Goal: Obtain resource: Download file/media

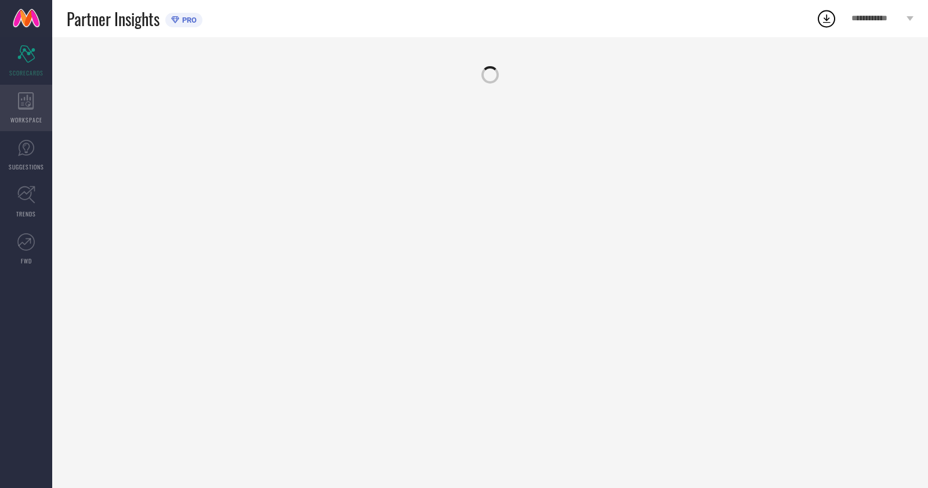
click at [26, 110] on div "WORKSPACE" at bounding box center [26, 108] width 52 height 46
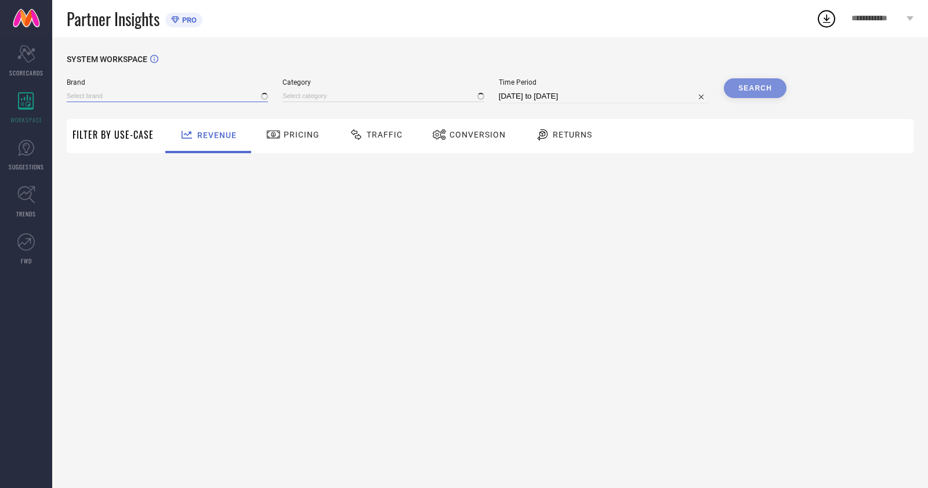
click at [144, 100] on input at bounding box center [167, 96] width 201 height 12
click at [435, 28] on div "Partner Insights PRO" at bounding box center [441, 18] width 749 height 37
click at [20, 114] on div "WORKSPACE" at bounding box center [26, 108] width 52 height 46
click at [137, 100] on input at bounding box center [167, 96] width 201 height 12
click at [308, 74] on div "SYSTEM WORKSPACE" at bounding box center [490, 67] width 847 height 24
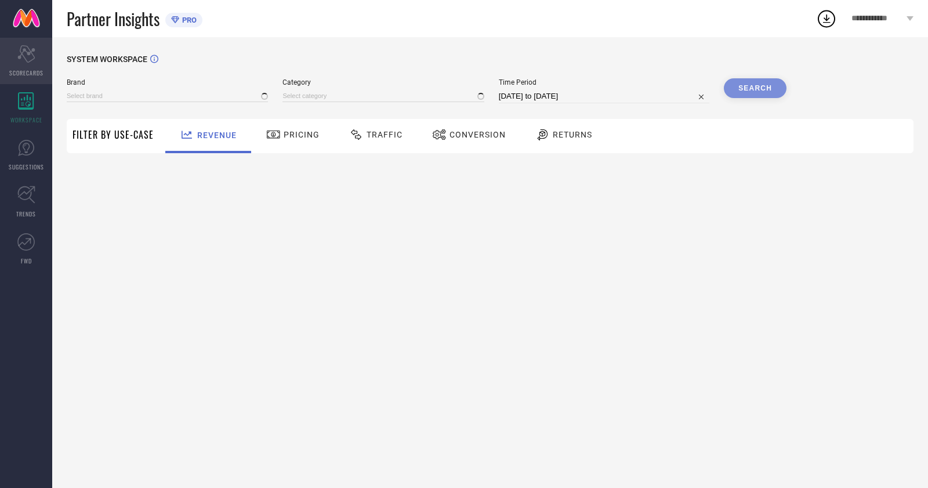
click at [23, 57] on icon "Scorecard" at bounding box center [26, 53] width 18 height 17
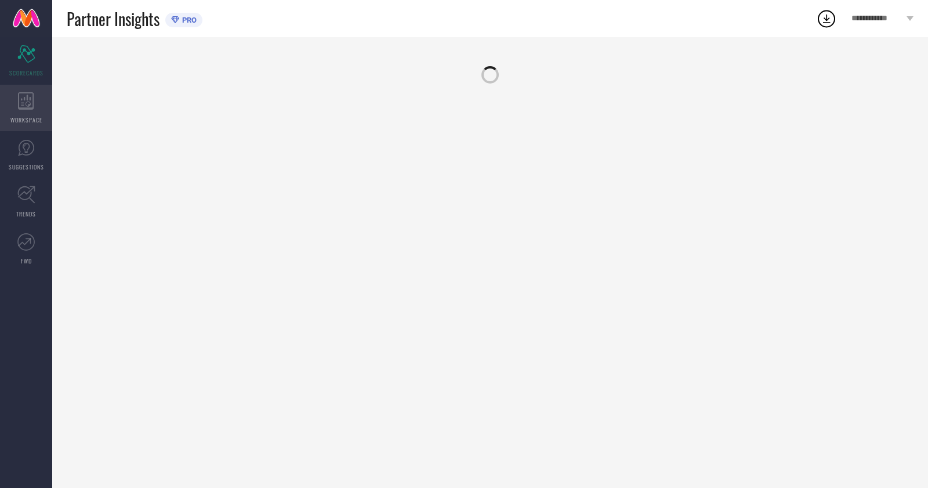
click at [18, 115] on span "WORKSPACE" at bounding box center [26, 119] width 32 height 9
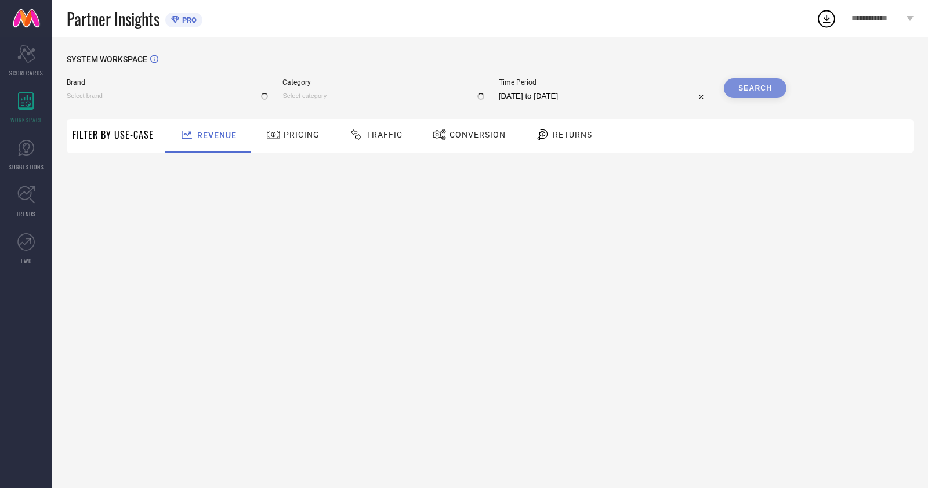
click at [119, 100] on input at bounding box center [167, 96] width 201 height 12
click at [529, 44] on div "SYSTEM WORKSPACE Brand No results found Category Time Period 16-07-2025 to 15-0…" at bounding box center [490, 262] width 876 height 451
click at [29, 150] on icon at bounding box center [25, 147] width 17 height 17
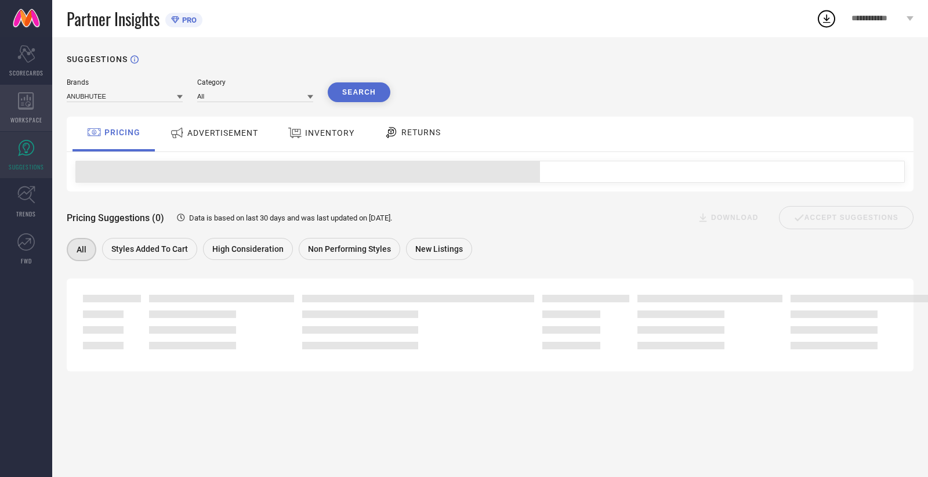
click at [34, 124] on div "WORKSPACE" at bounding box center [26, 108] width 52 height 46
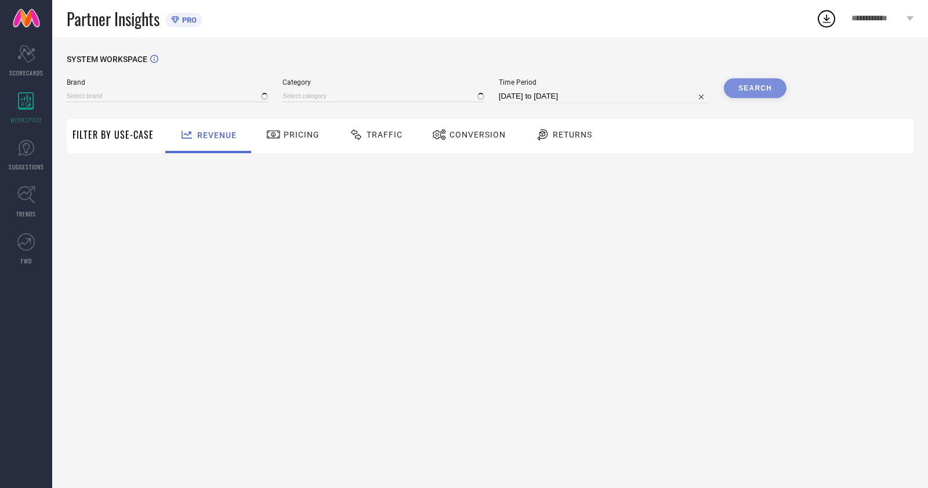
type input "ANUBHUTEE"
type input "All"
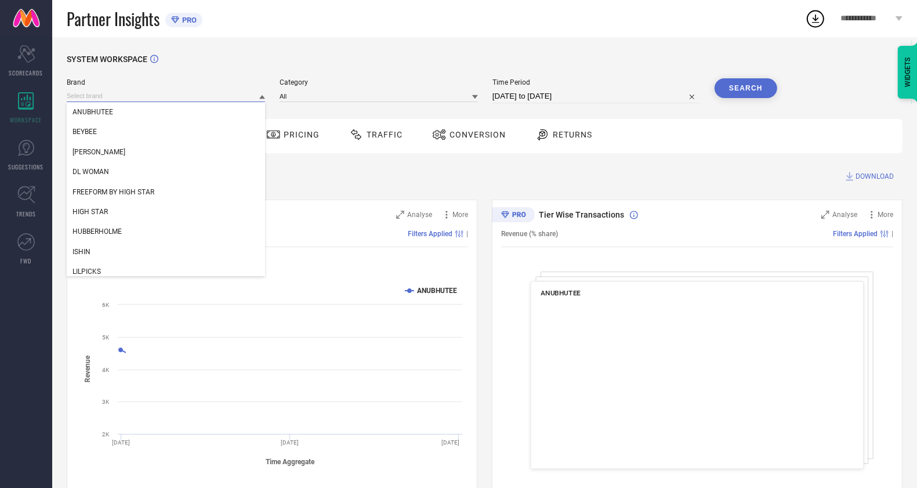
click at [147, 94] on input at bounding box center [166, 96] width 198 height 12
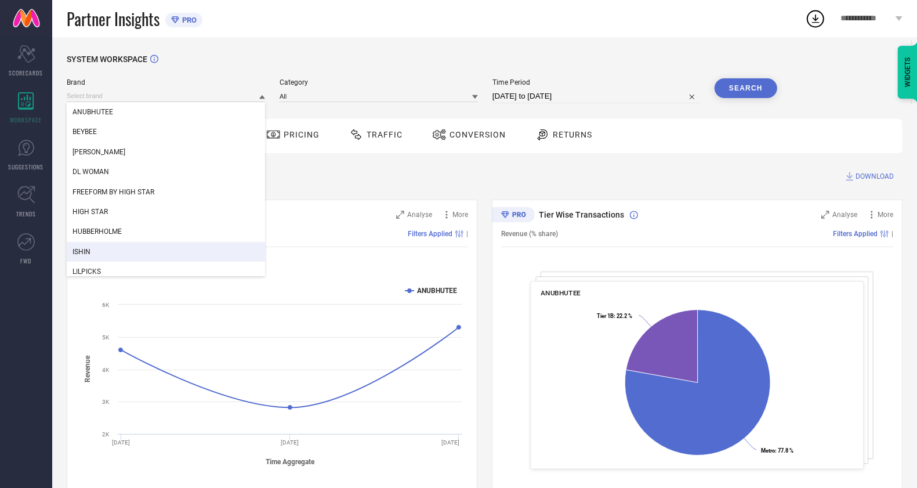
click at [115, 256] on div "ISHIN" at bounding box center [166, 252] width 198 height 20
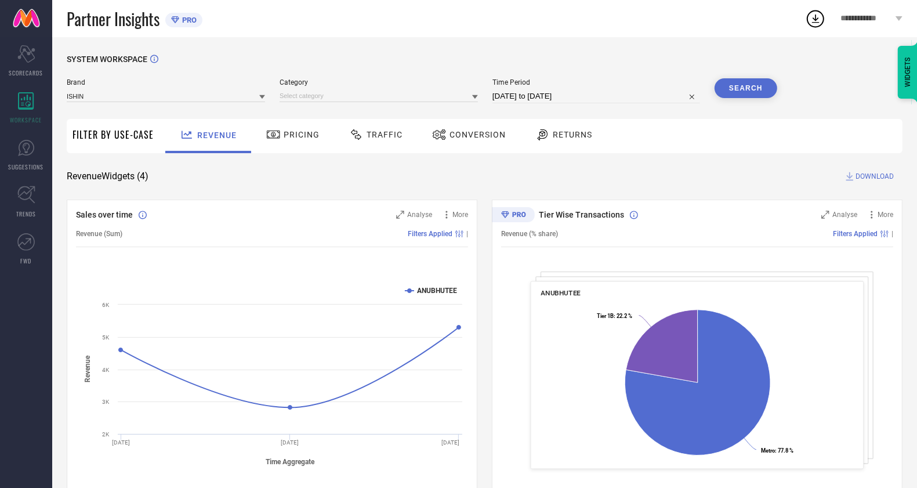
click at [392, 90] on div at bounding box center [378, 96] width 198 height 12
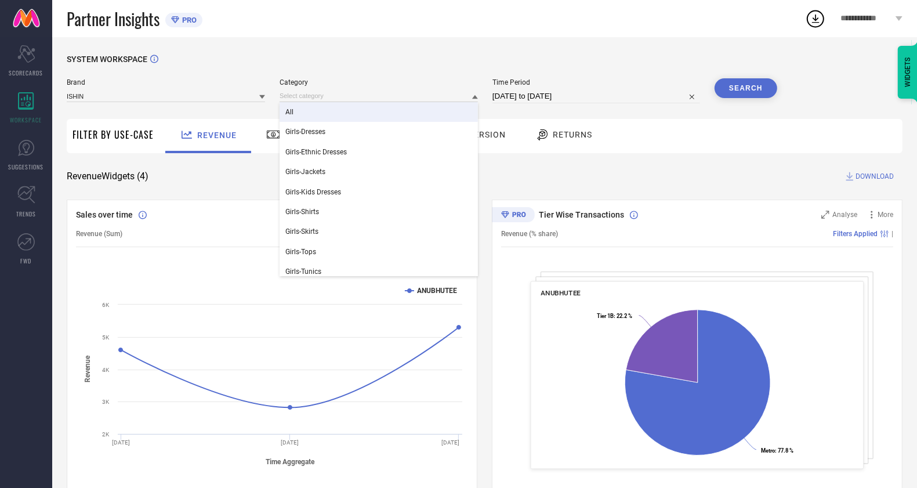
click at [382, 104] on div "All" at bounding box center [378, 112] width 198 height 20
click at [400, 99] on input at bounding box center [378, 96] width 198 height 12
click at [338, 118] on div "All" at bounding box center [378, 112] width 198 height 20
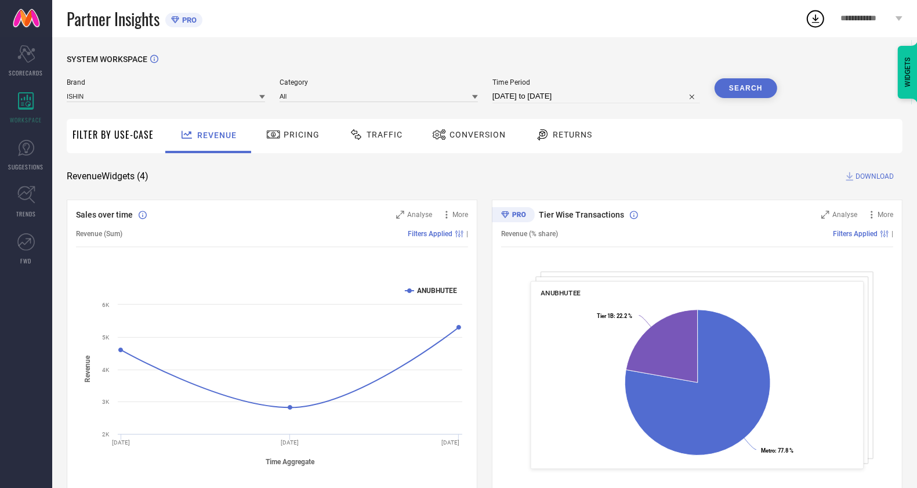
click at [562, 99] on input "16-07-2025 to 15-08-2025" at bounding box center [596, 96] width 208 height 14
select select "6"
select select "2025"
select select "7"
select select "2025"
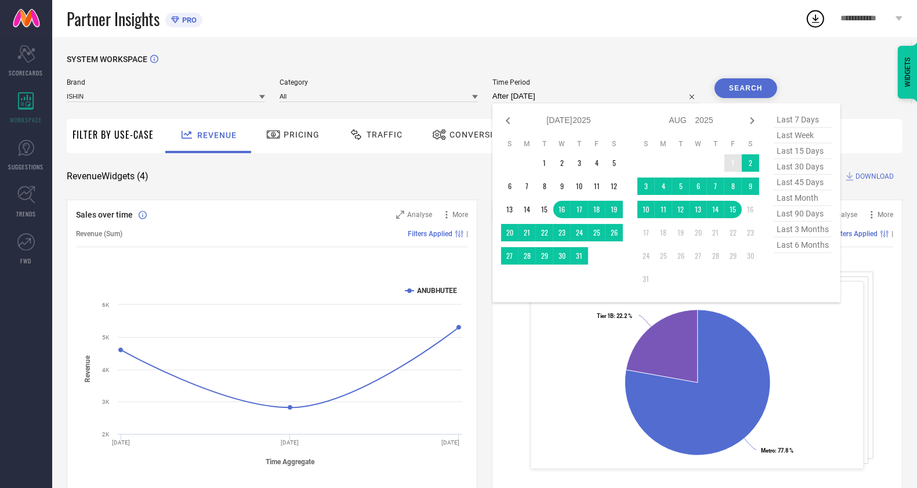
click at [732, 159] on td "1" at bounding box center [732, 162] width 17 height 17
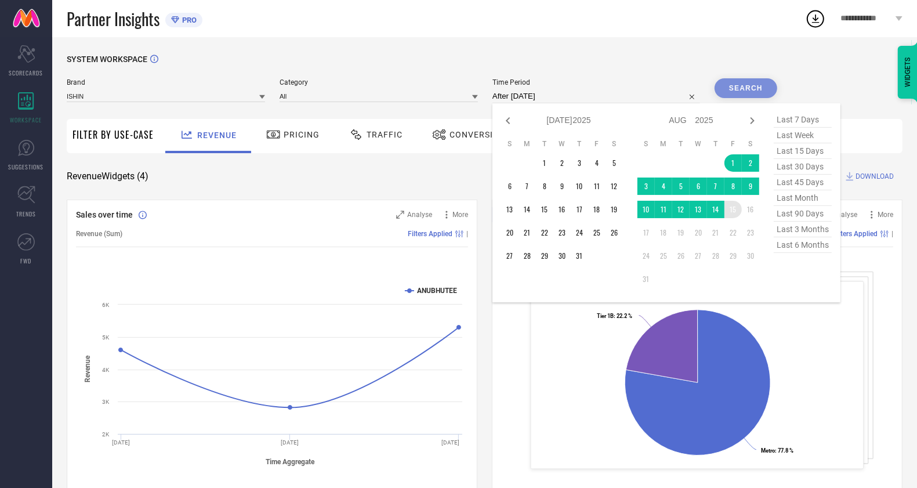
type input "01-08-2025 to 15-08-2025"
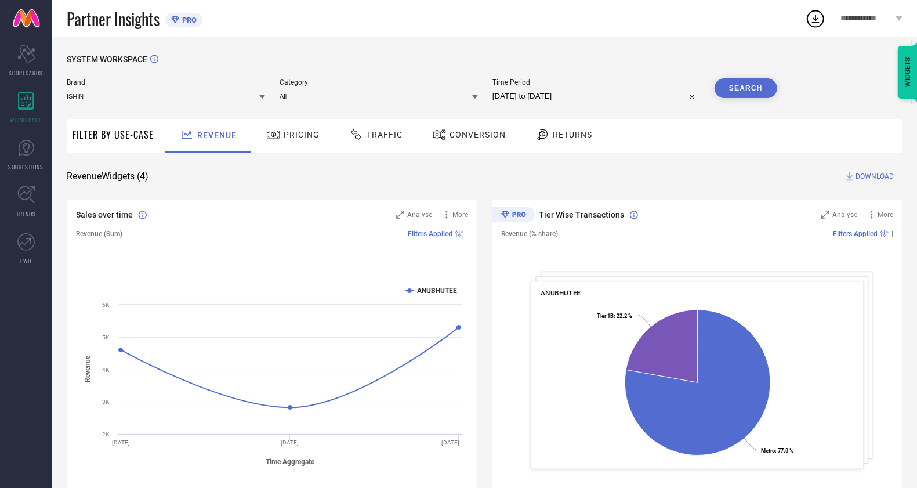
click at [490, 135] on span "Conversion" at bounding box center [477, 134] width 56 height 9
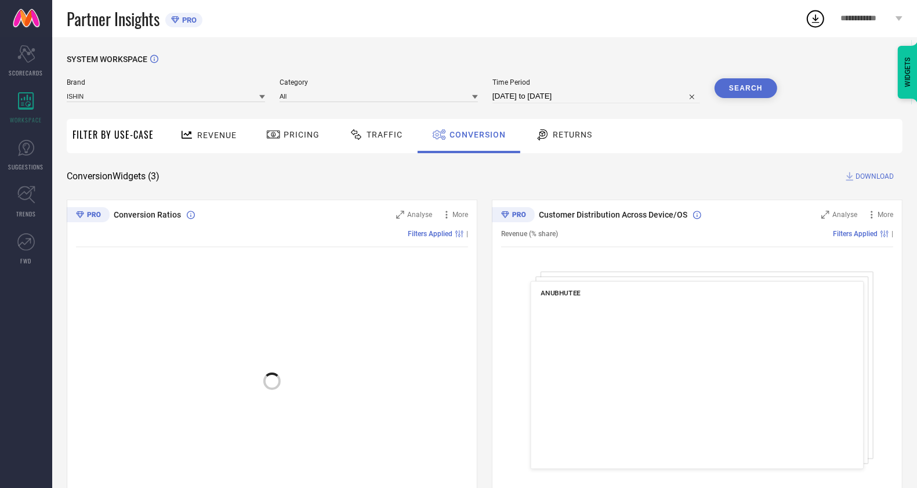
click at [755, 92] on button "Search" at bounding box center [745, 88] width 63 height 20
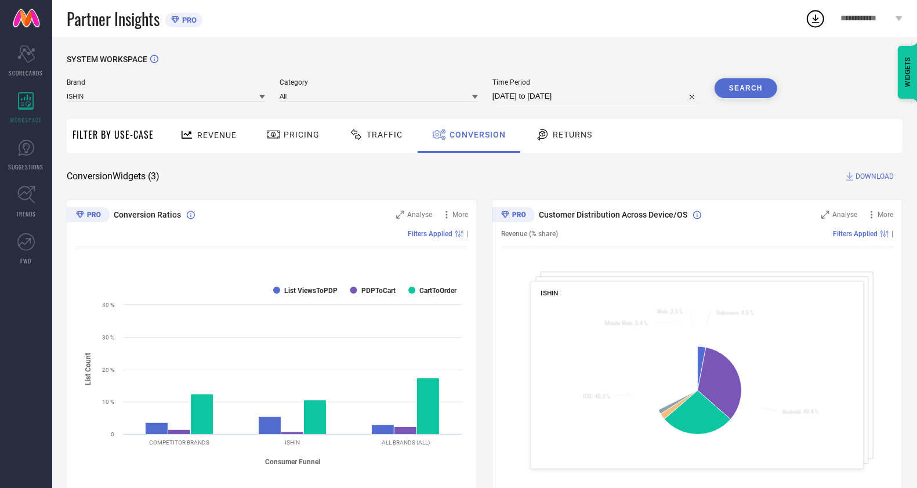
click at [380, 140] on div "Traffic" at bounding box center [375, 135] width 59 height 20
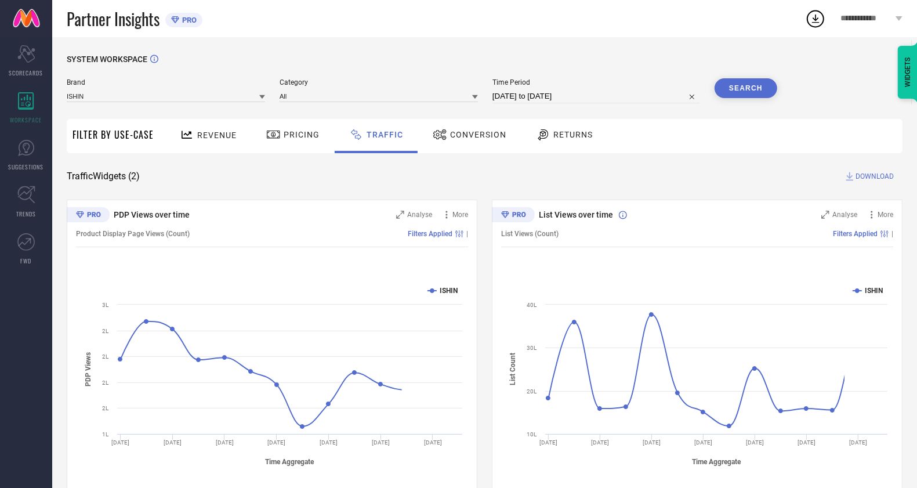
click at [747, 87] on button "Search" at bounding box center [745, 88] width 63 height 20
click at [874, 175] on span "DOWNLOAD" at bounding box center [874, 176] width 38 height 12
click at [870, 176] on span "DOWNLOAD" at bounding box center [874, 176] width 38 height 12
click at [819, 15] on icon at bounding box center [815, 18] width 21 height 21
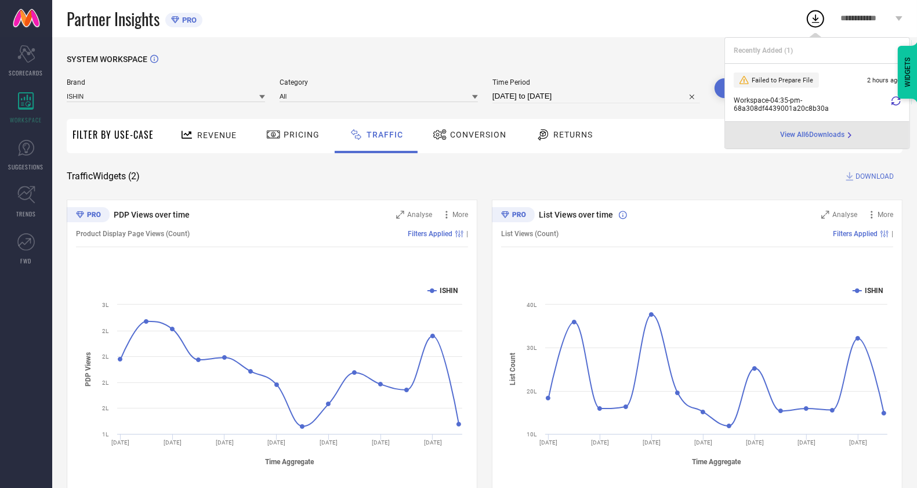
click at [899, 101] on icon at bounding box center [895, 100] width 9 height 9
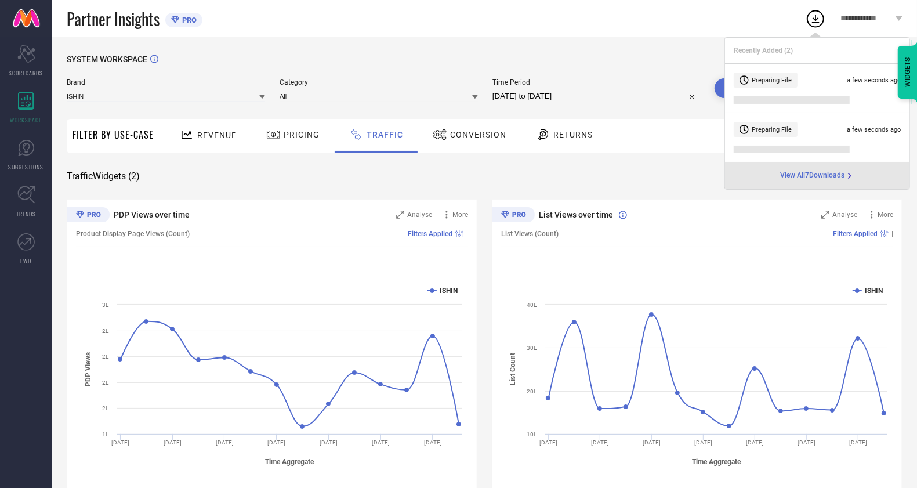
click at [201, 93] on input at bounding box center [166, 96] width 198 height 12
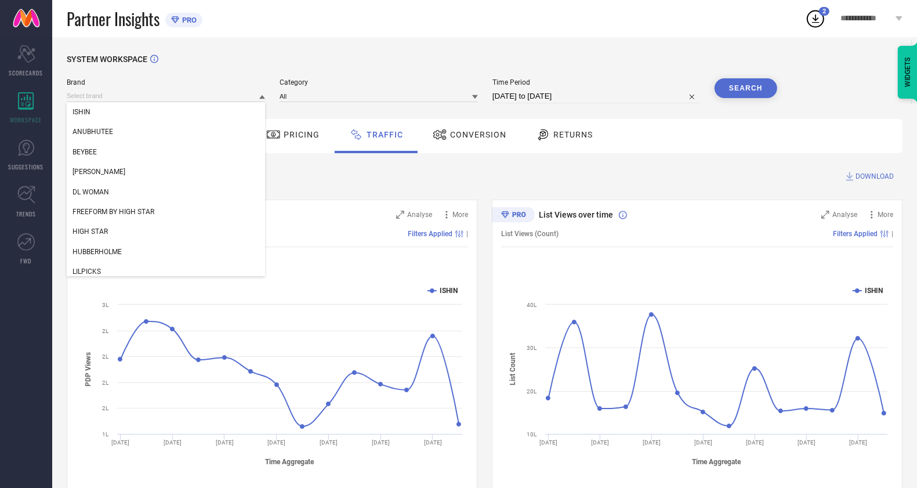
click at [564, 49] on div "SYSTEM WORKSPACE Brand ISHIN ANUBHUTEE BEYBEE DENNIS LINGO DL WOMAN FREEFORM BY…" at bounding box center [484, 272] width 865 height 470
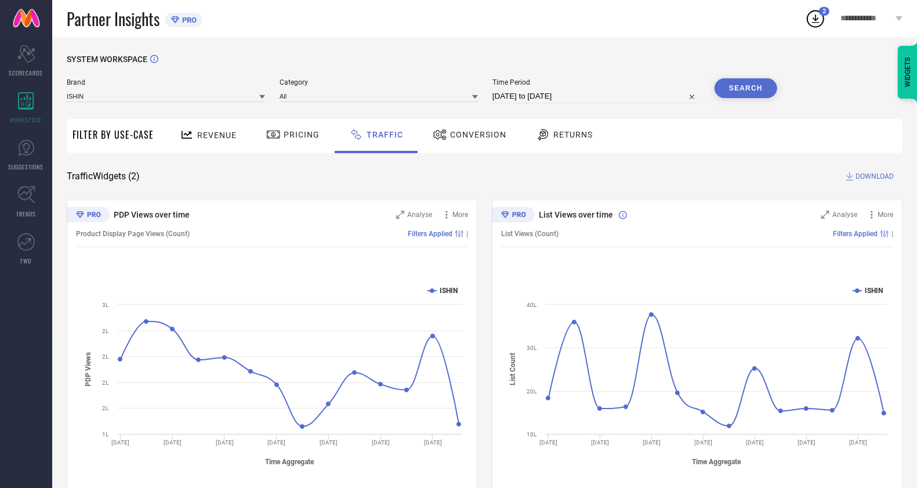
click at [575, 162] on div "SYSTEM WORKSPACE Brand ISHIN Category All Time Period 01-08-2025 to 15-08-2025 …" at bounding box center [485, 272] width 836 height 435
click at [769, 96] on button "Search" at bounding box center [745, 88] width 63 height 20
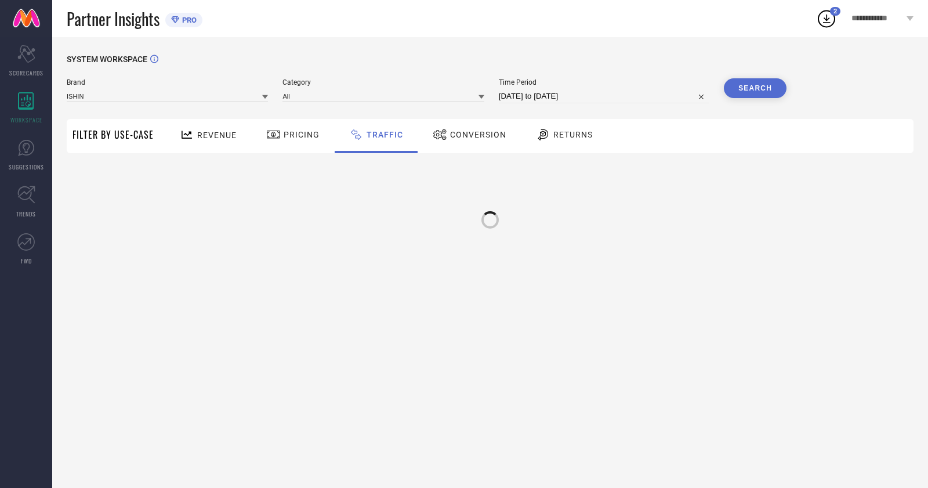
click at [761, 89] on button "Search" at bounding box center [755, 88] width 63 height 20
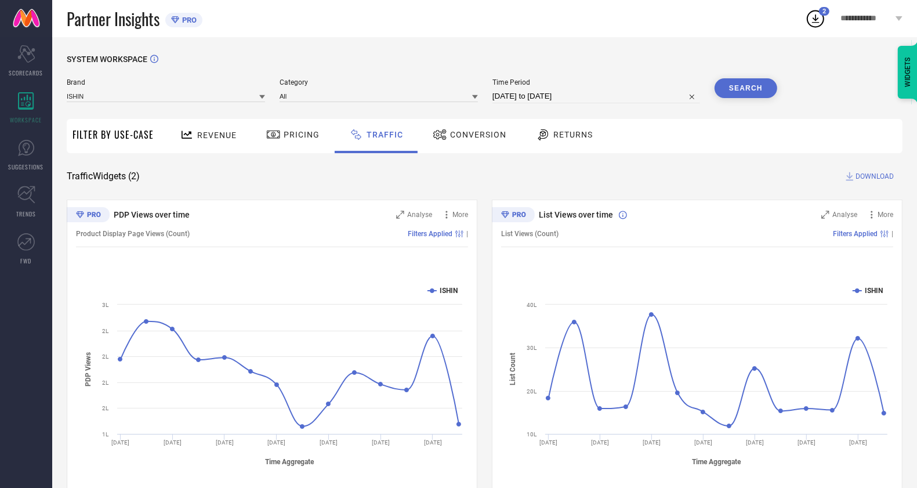
click at [876, 178] on span "DOWNLOAD" at bounding box center [874, 176] width 38 height 12
click at [824, 20] on icon at bounding box center [815, 18] width 21 height 21
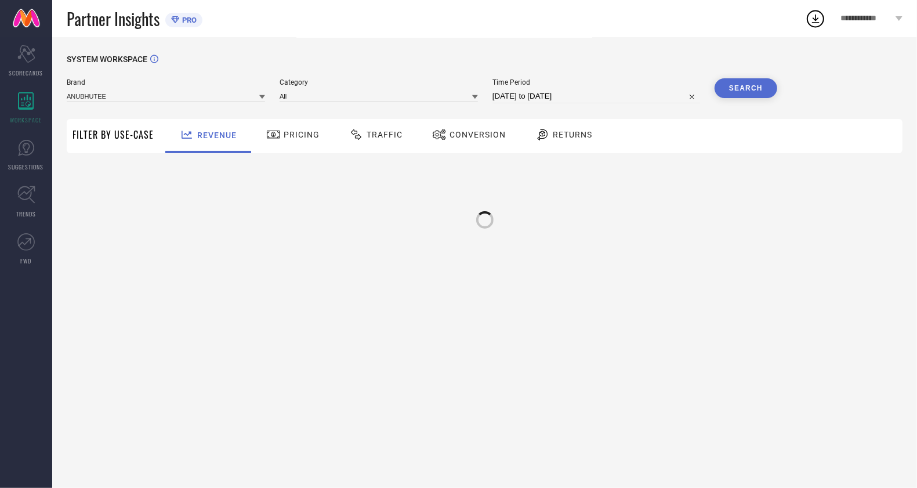
click at [833, 23] on div "**********" at bounding box center [871, 18] width 91 height 37
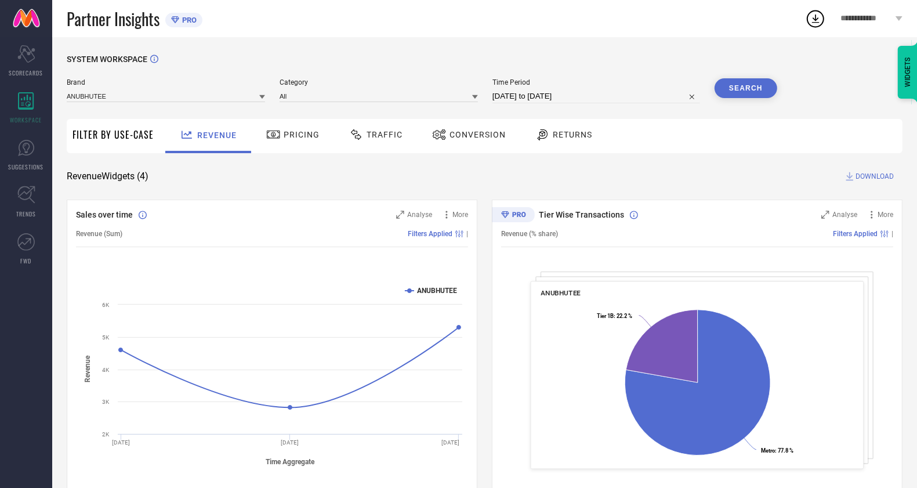
click at [695, 161] on div "SYSTEM WORKSPACE Brand ANUBHUTEE Category All Time Period 16-07-2025 to 15-08-2…" at bounding box center [485, 424] width 836 height 739
click at [812, 25] on icon at bounding box center [815, 18] width 21 height 21
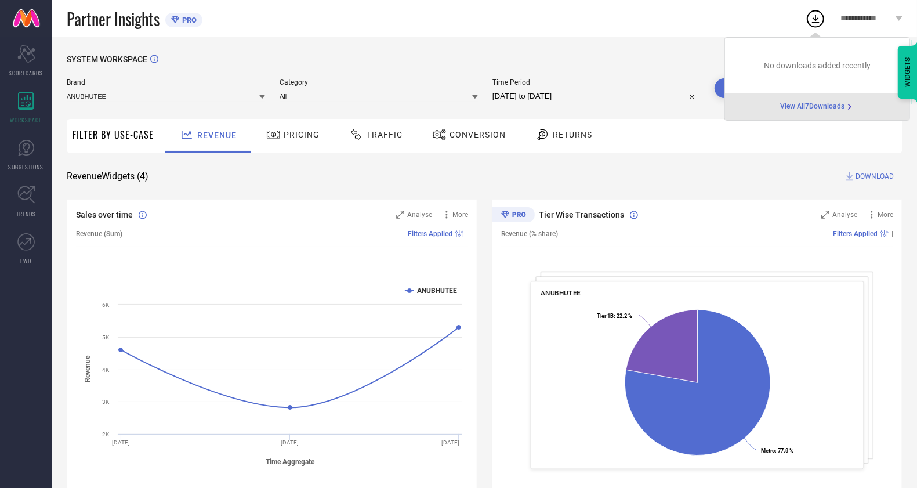
click at [826, 109] on span "View All 7 Downloads" at bounding box center [812, 106] width 64 height 9
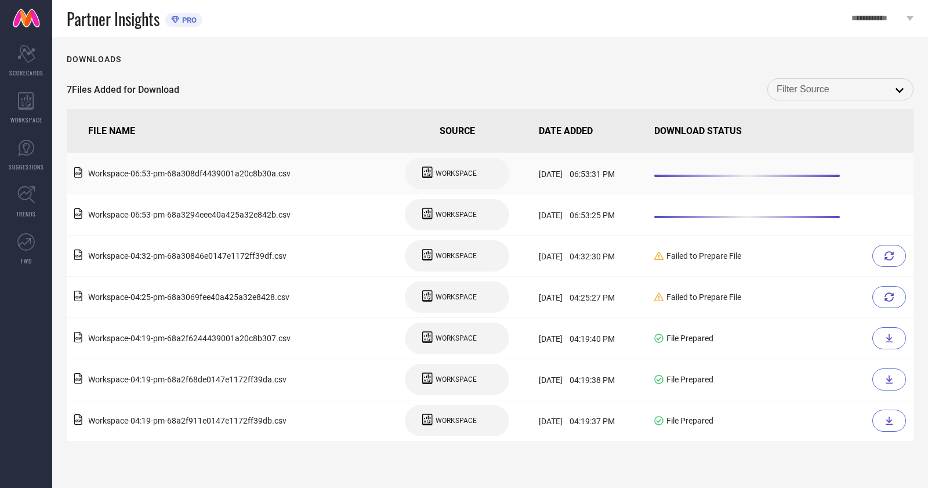
click at [435, 176] on span "WORKSPACE" at bounding box center [455, 173] width 41 height 8
click at [475, 85] on div "7 Files Added for Download open" at bounding box center [490, 89] width 847 height 22
click at [738, 58] on div "Downloads" at bounding box center [490, 59] width 847 height 9
click at [699, 79] on div "7 Files Added for Download open" at bounding box center [490, 89] width 847 height 22
click at [856, 94] on input at bounding box center [840, 89] width 128 height 15
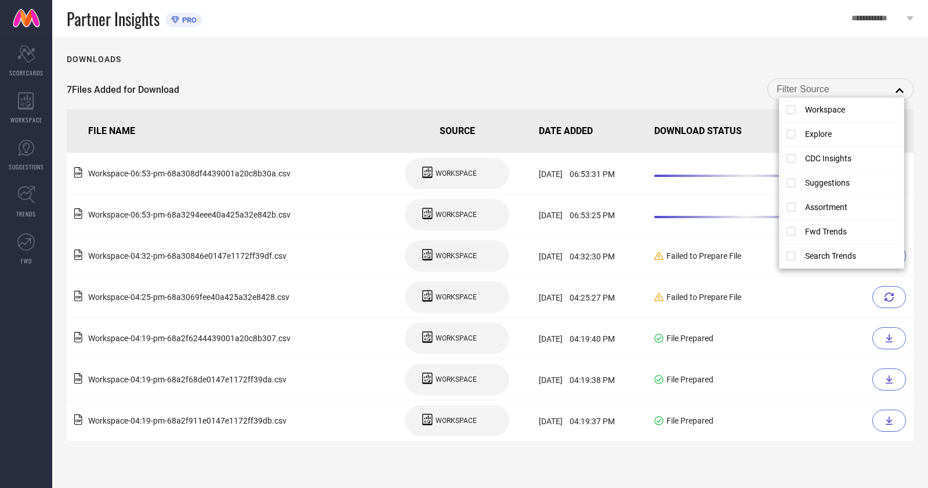
click at [753, 74] on div "Downloads 7 Files Added for Download close FILE NAME SOURCE DATE ADDED DOWNLOAD…" at bounding box center [490, 262] width 876 height 451
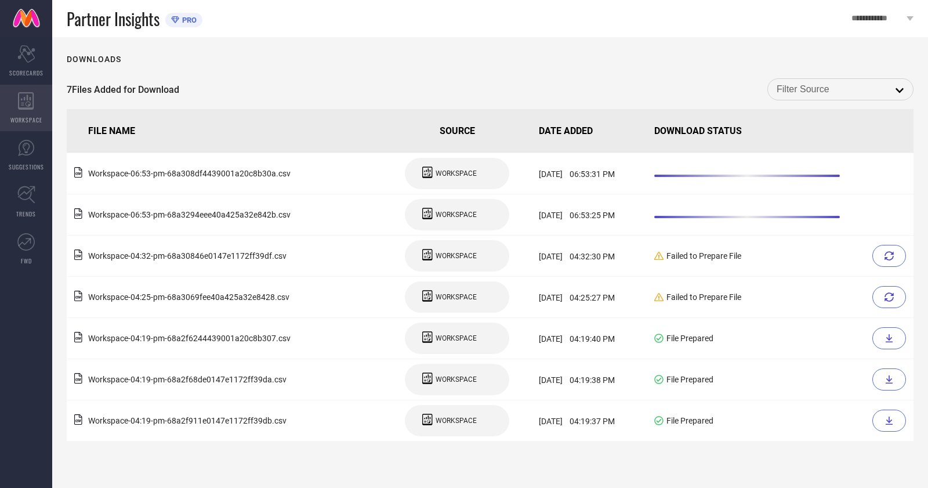
click at [3, 100] on div "WORKSPACE" at bounding box center [26, 108] width 52 height 46
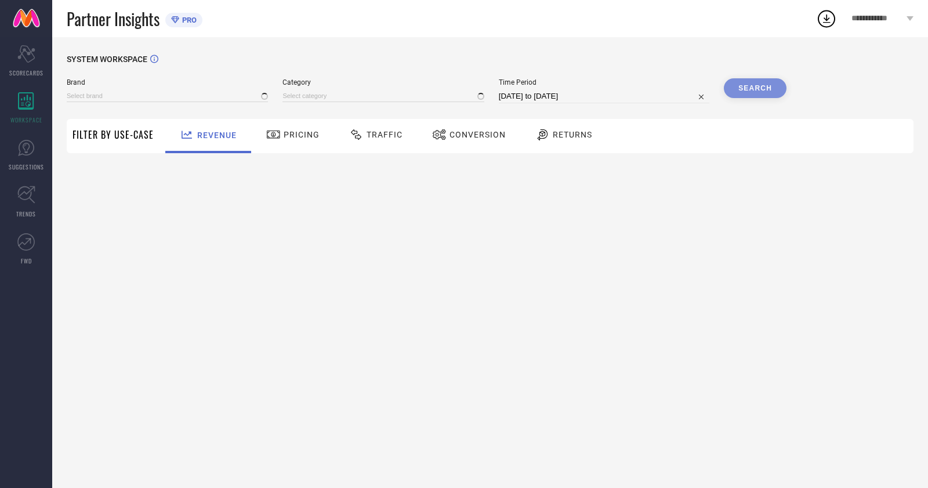
type input "ANUBHUTEE"
type input "All"
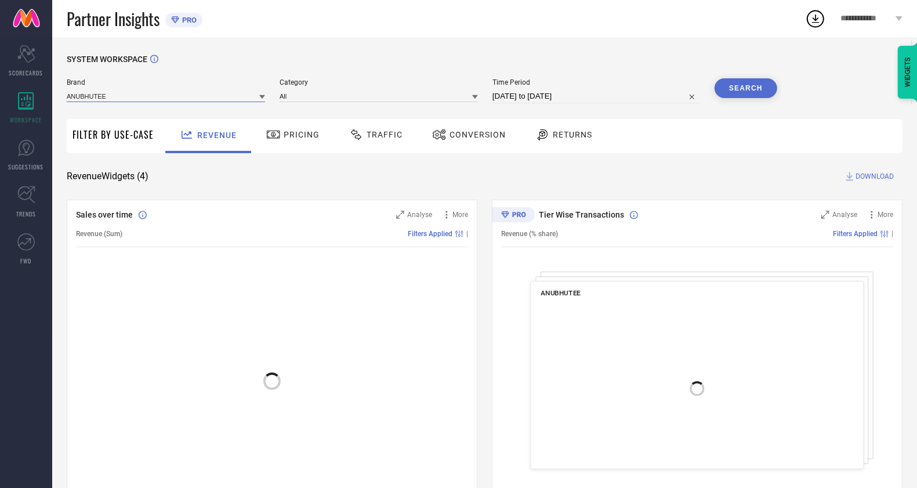
click at [107, 100] on input at bounding box center [166, 96] width 198 height 12
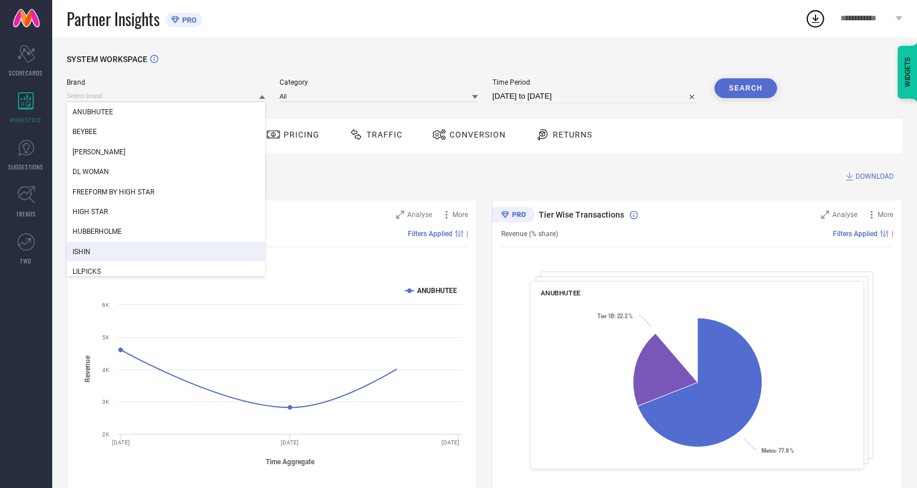
drag, startPoint x: 93, startPoint y: 251, endPoint x: 125, endPoint y: 227, distance: 39.7
click at [93, 251] on div "ISHIN" at bounding box center [166, 252] width 198 height 20
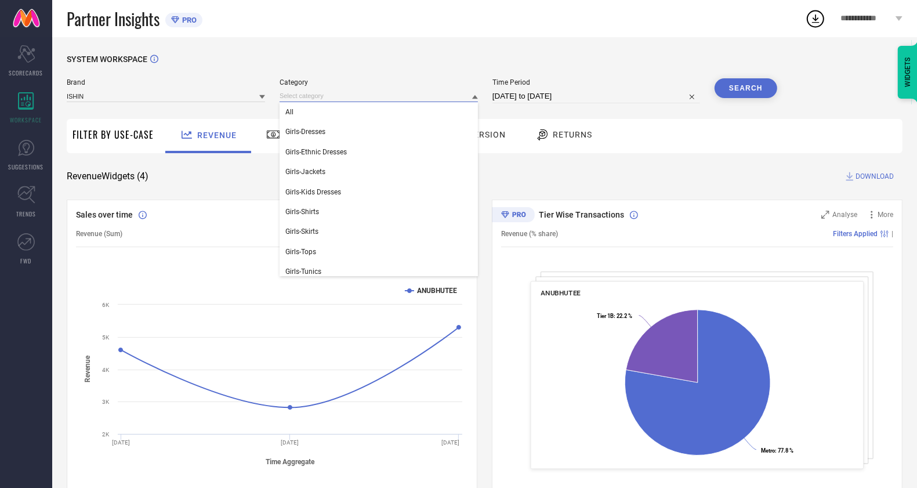
click at [313, 96] on input at bounding box center [378, 96] width 198 height 12
click at [318, 116] on div "All" at bounding box center [378, 112] width 198 height 20
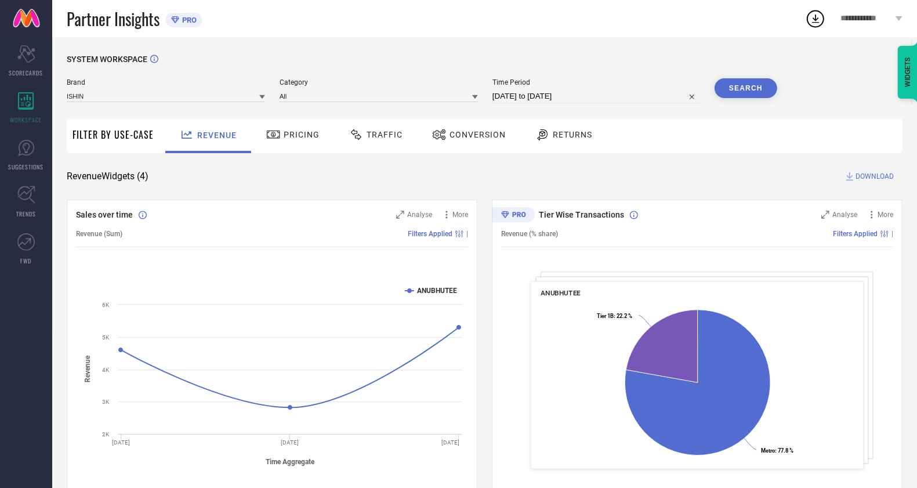
click at [537, 100] on input "[DATE] to [DATE]" at bounding box center [596, 96] width 208 height 14
select select "6"
select select "2025"
select select "7"
select select "2025"
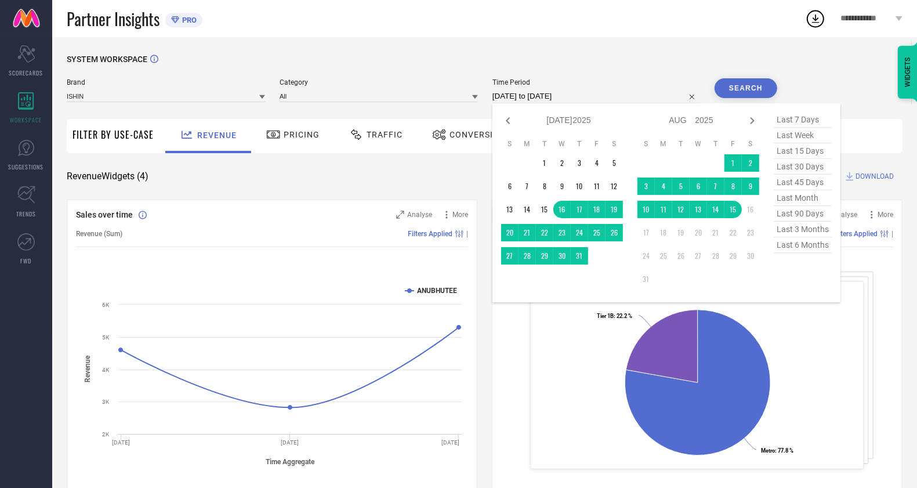
click at [805, 187] on span "last 45 days" at bounding box center [803, 183] width 58 height 16
type input "02-07-2025 to 15-08-2025"
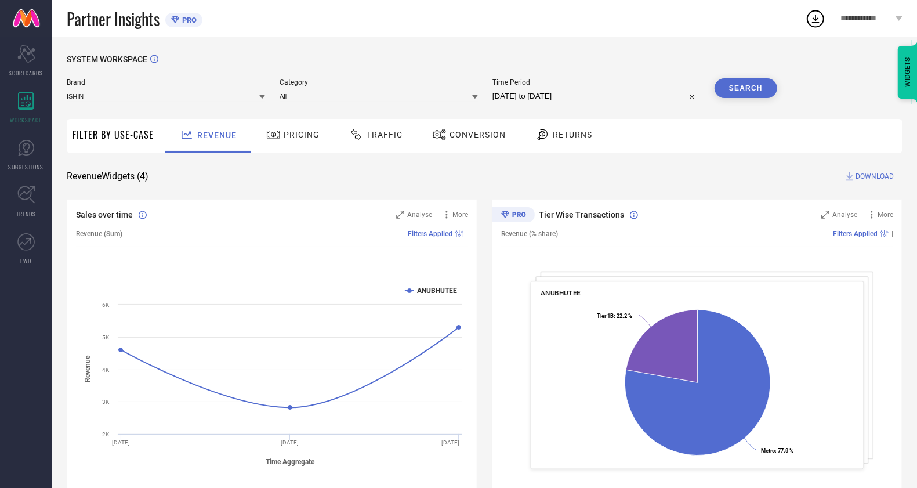
click at [558, 89] on div "Time Period 02-07-2025 to 15-08-2025" at bounding box center [596, 90] width 208 height 25
click at [547, 89] on div "Time Period 02-07-2025 to 15-08-2025" at bounding box center [596, 90] width 208 height 25
click at [548, 85] on span "Time Period" at bounding box center [596, 82] width 208 height 8
click at [554, 94] on input "02-07-2025 to 15-08-2025" at bounding box center [596, 96] width 208 height 14
select select "6"
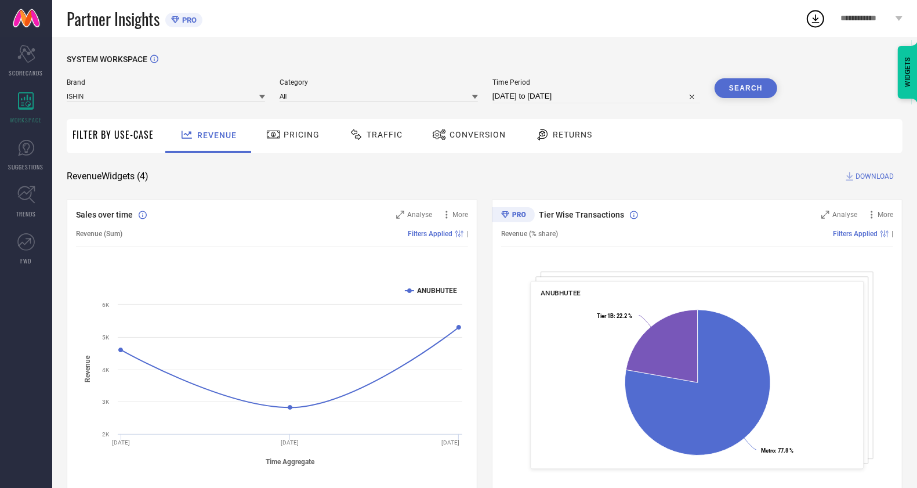
select select "2025"
select select "7"
select select "2025"
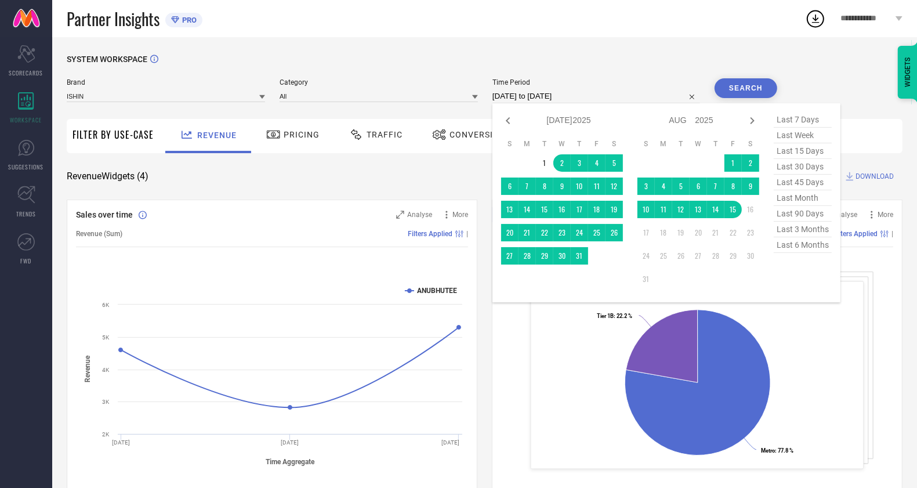
click at [811, 182] on span "last 45 days" at bounding box center [803, 183] width 58 height 16
type input "02-07-2025 to 15-08-2025"
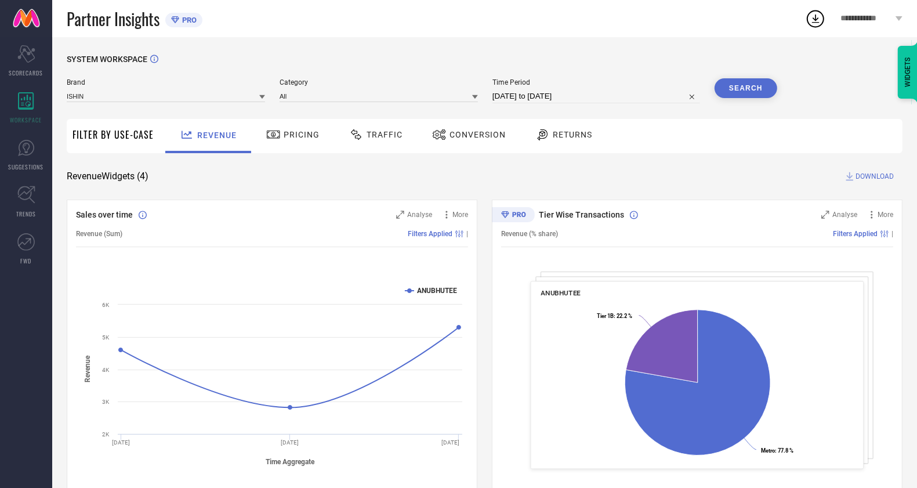
click at [567, 99] on input "02-07-2025 to 15-08-2025" at bounding box center [596, 96] width 208 height 14
select select "6"
select select "2025"
select select "7"
select select "2025"
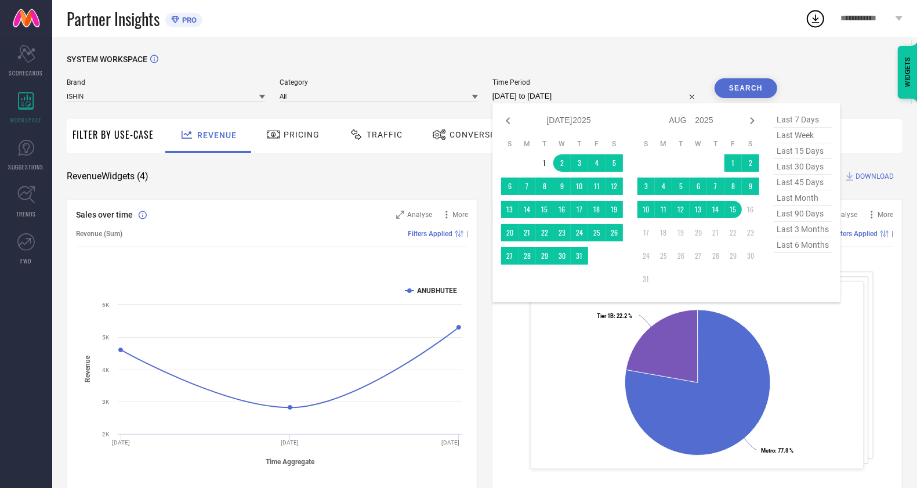
click at [647, 62] on div "SYSTEM WORKSPACE" at bounding box center [485, 67] width 836 height 24
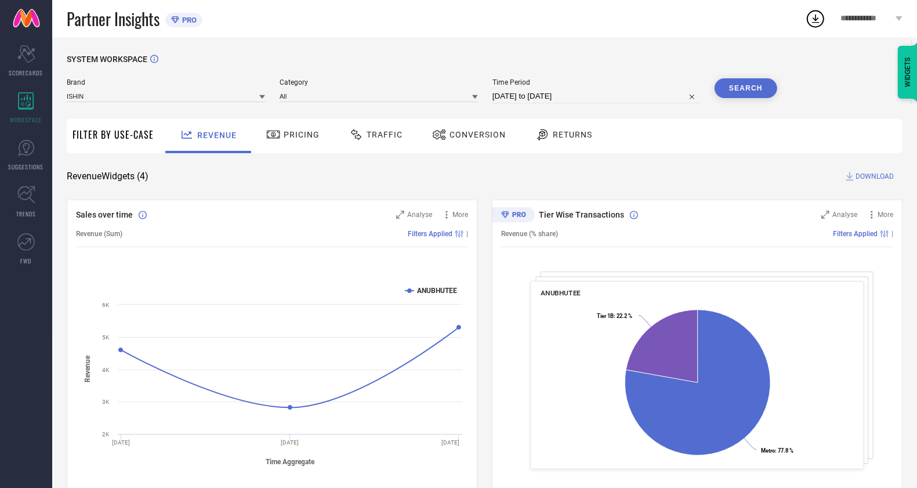
click at [761, 95] on button "Search" at bounding box center [745, 88] width 63 height 20
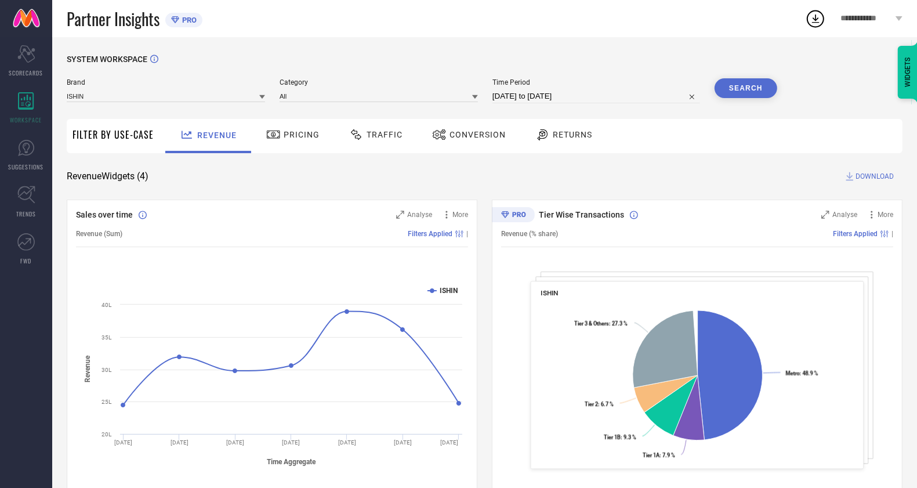
click at [823, 18] on circle at bounding box center [815, 19] width 16 height 16
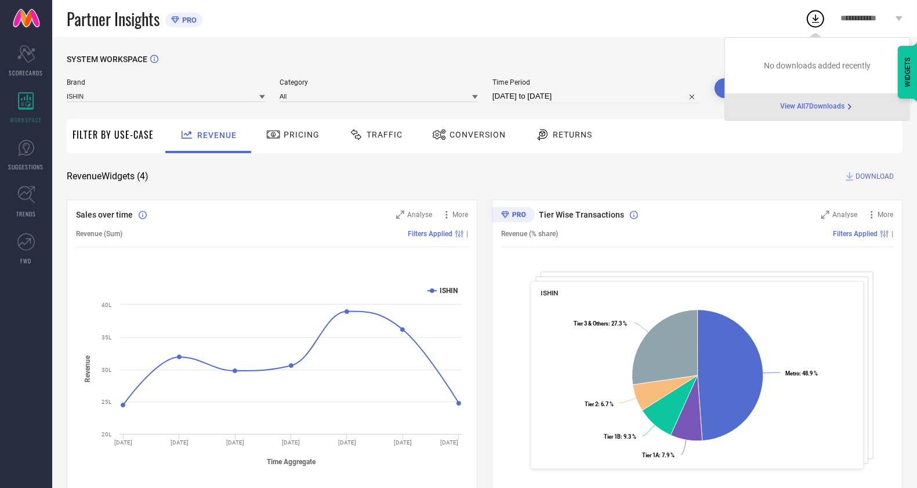
click at [801, 108] on span "View All 7 Downloads" at bounding box center [812, 106] width 64 height 9
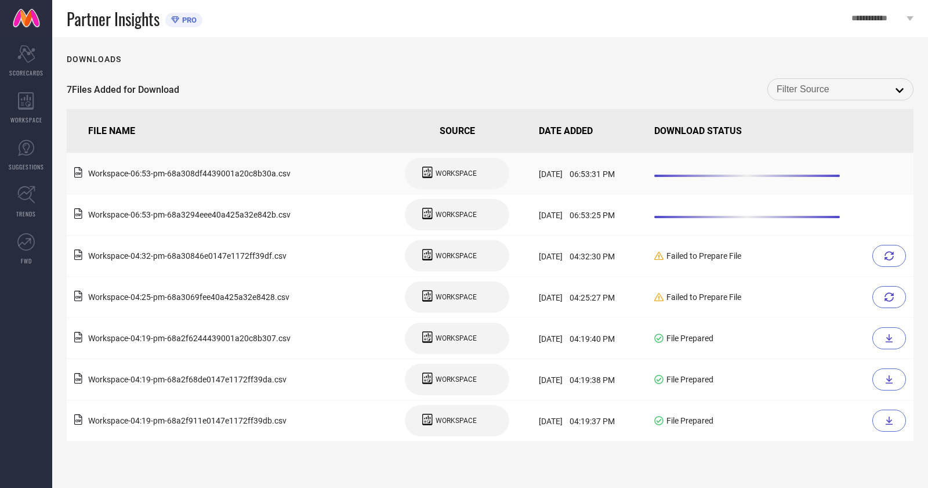
click at [422, 179] on div "WORKSPACE" at bounding box center [457, 174] width 70 height 20
drag, startPoint x: 532, startPoint y: 67, endPoint x: 814, endPoint y: 87, distance: 282.5
click at [814, 87] on input at bounding box center [840, 89] width 128 height 15
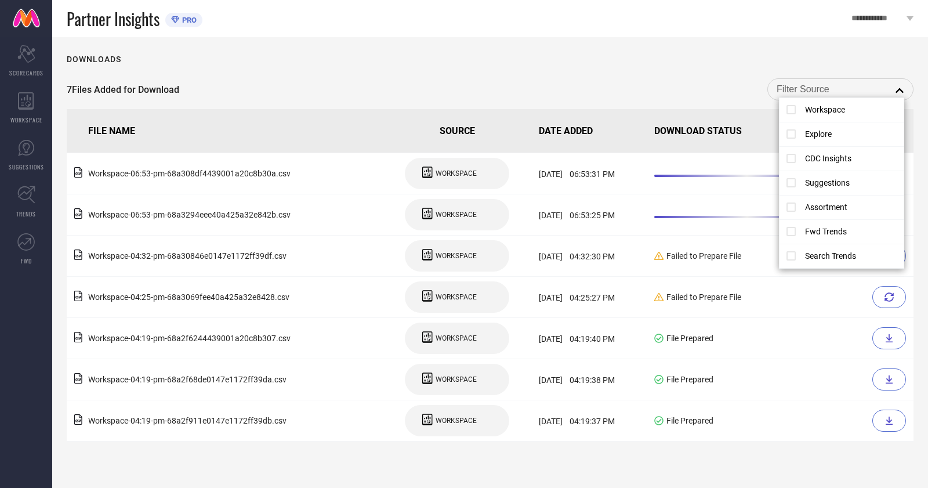
click at [640, 63] on div "Downloads" at bounding box center [490, 59] width 847 height 9
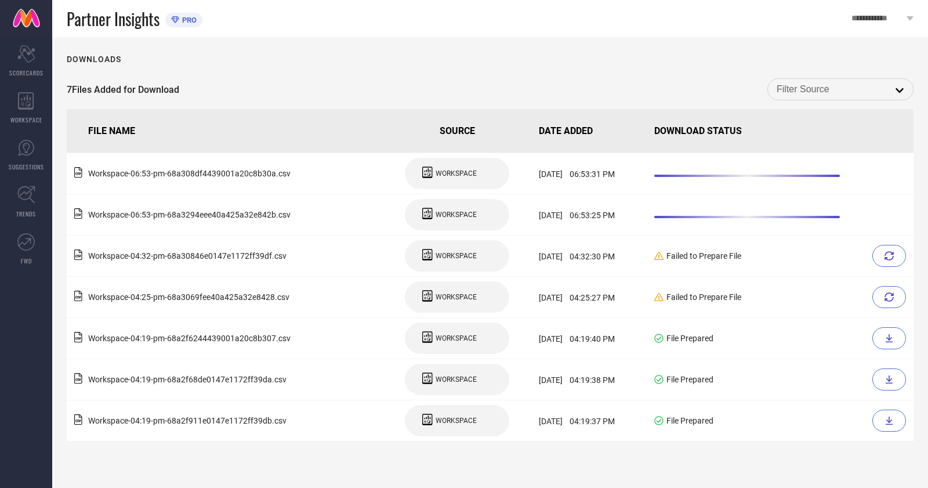
drag, startPoint x: 517, startPoint y: 34, endPoint x: 517, endPoint y: 40, distance: 6.4
click at [32, 105] on icon at bounding box center [26, 100] width 16 height 17
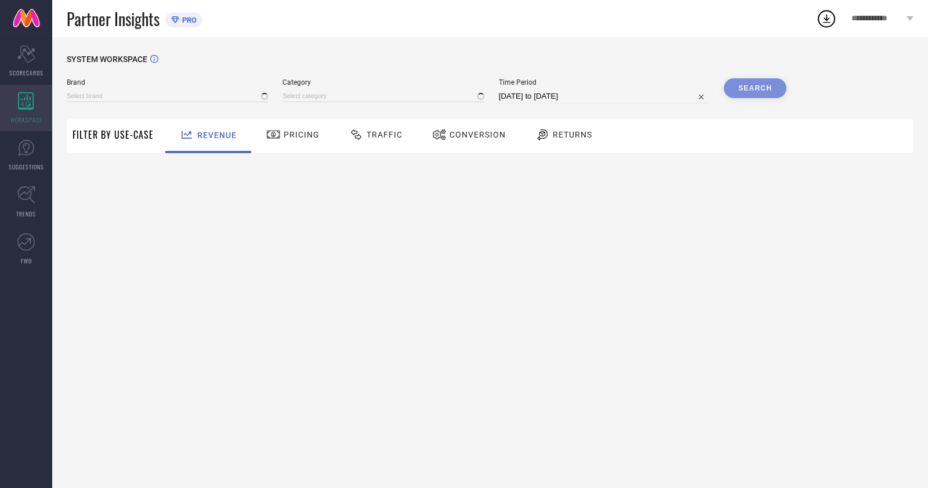
type input "ANUBHUTEE"
type input "All"
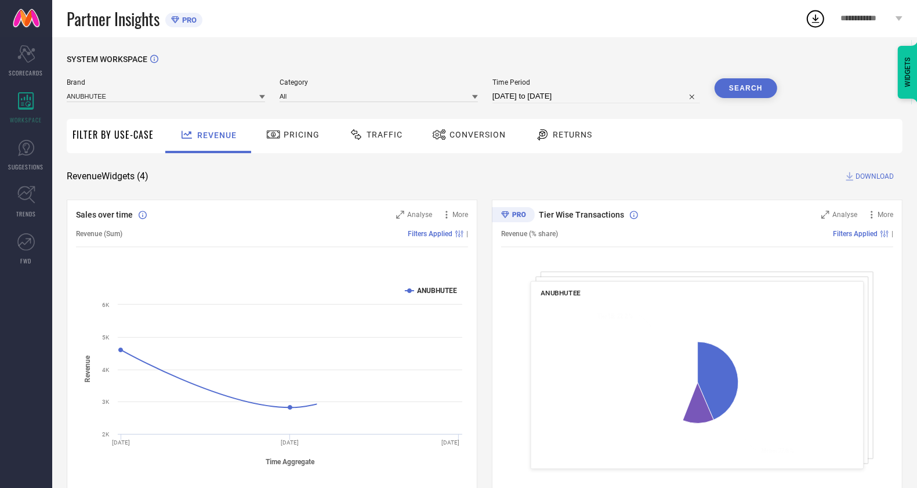
click at [480, 147] on div "Conversion" at bounding box center [468, 136] width 103 height 34
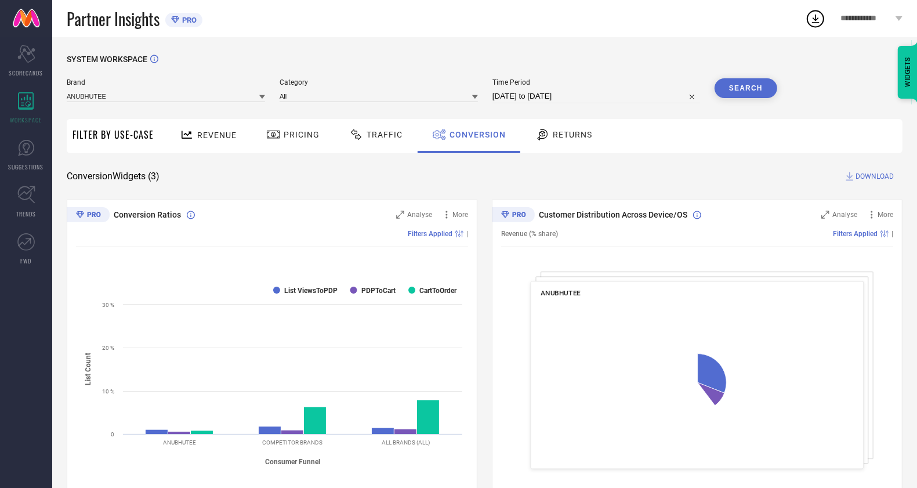
click at [213, 103] on div "Brand ANUBHUTEE" at bounding box center [166, 90] width 198 height 25
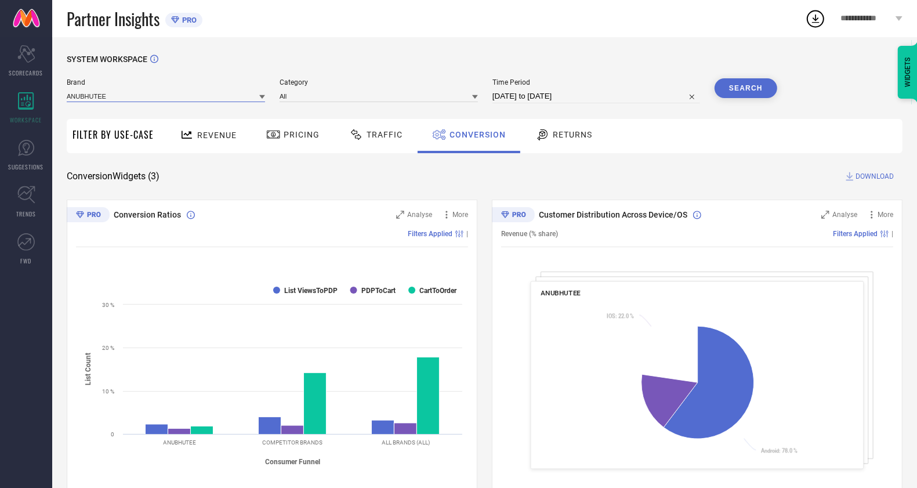
click at [212, 96] on input at bounding box center [166, 96] width 198 height 12
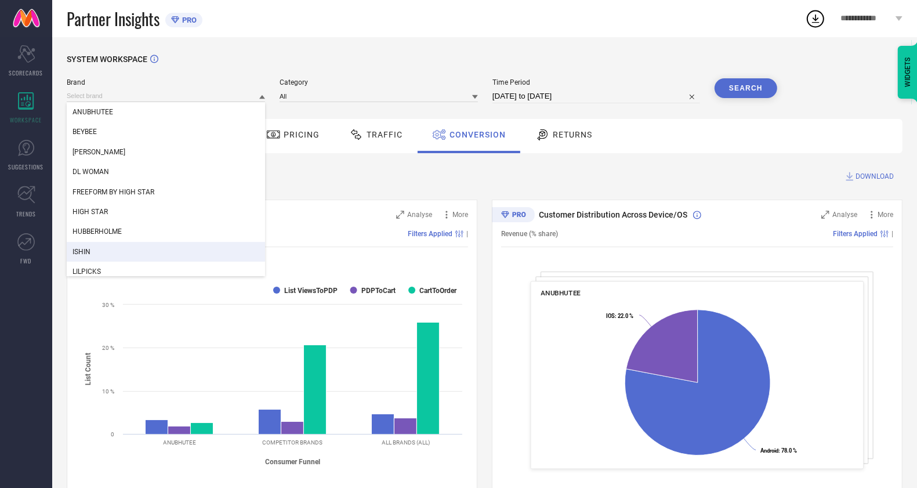
click at [148, 247] on div "ISHIN" at bounding box center [166, 252] width 198 height 20
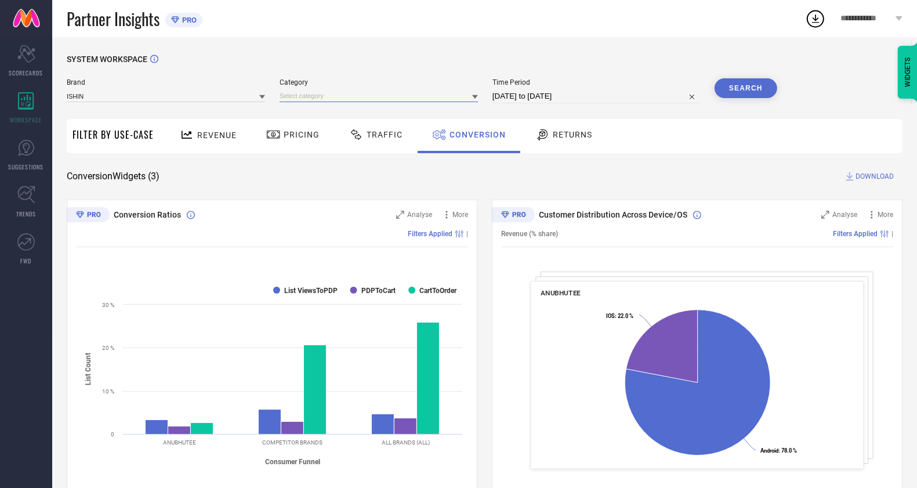
click at [357, 97] on input at bounding box center [378, 96] width 198 height 12
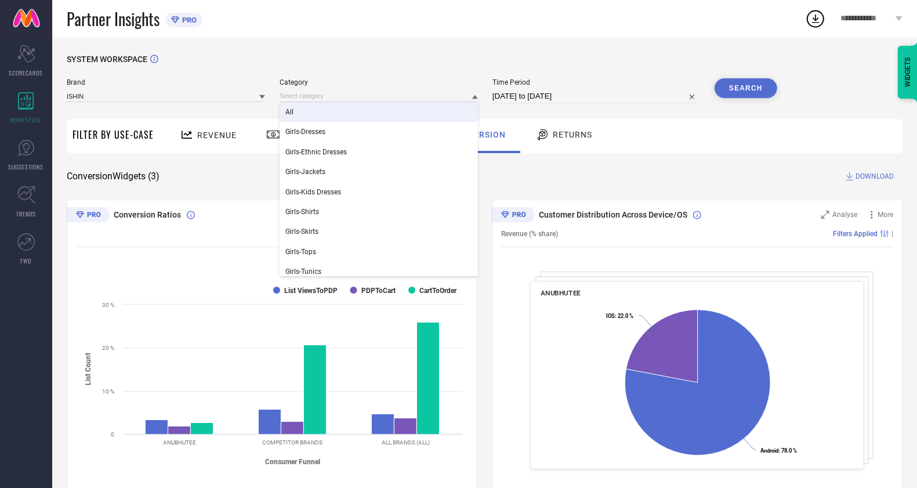
click at [348, 115] on div "All" at bounding box center [378, 112] width 198 height 20
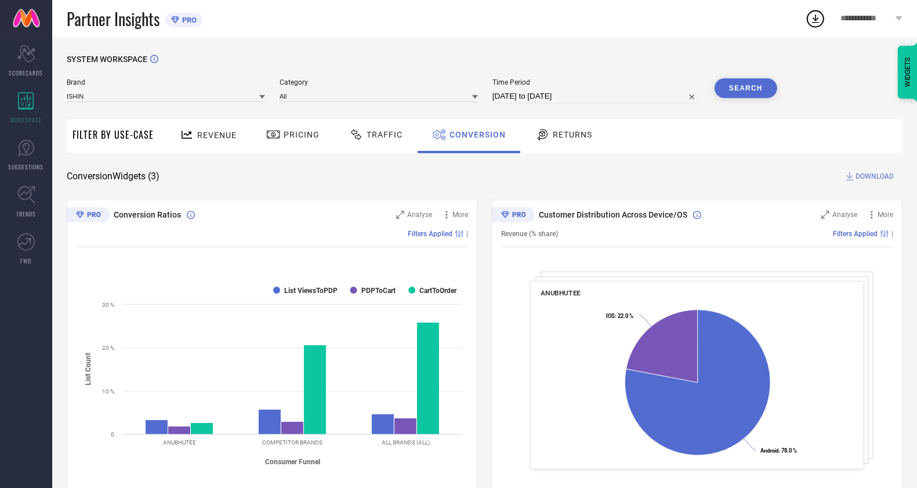
click at [606, 92] on input "16-07-2025 to 15-08-2025" at bounding box center [596, 96] width 208 height 14
select select "6"
select select "2025"
select select "7"
select select "2025"
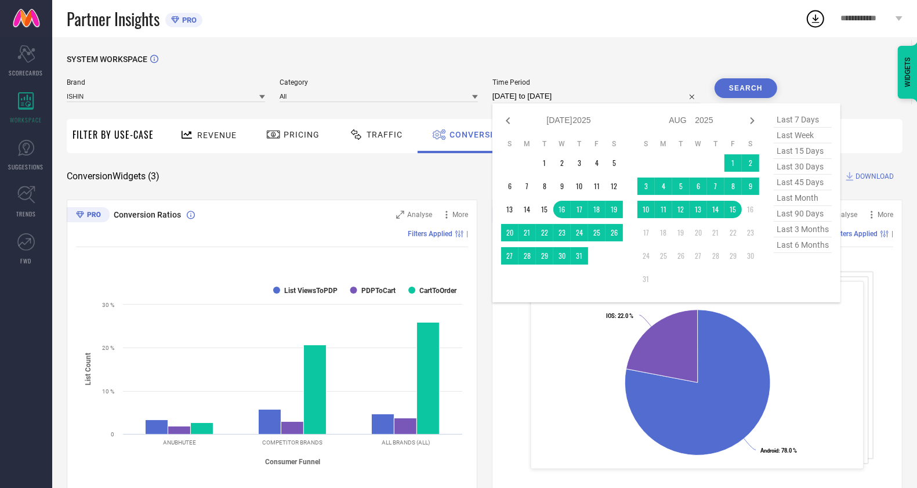
click at [804, 204] on span "last month" at bounding box center [803, 198] width 58 height 16
type input "01-07-2025 to 31-07-2025"
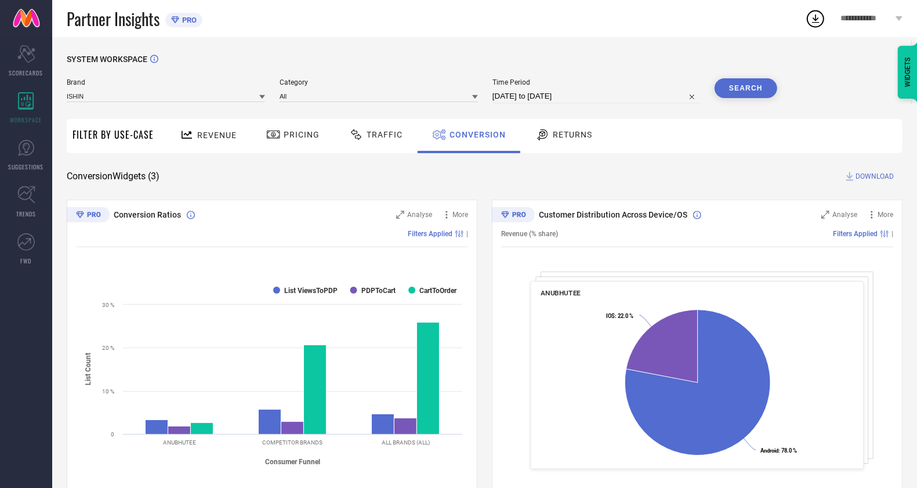
click at [589, 106] on div "Brand ISHIN Category All Time Period 01-07-2025 to 31-07-2025 Search" at bounding box center [422, 95] width 710 height 35
select select "6"
select select "2025"
select select "7"
select select "2025"
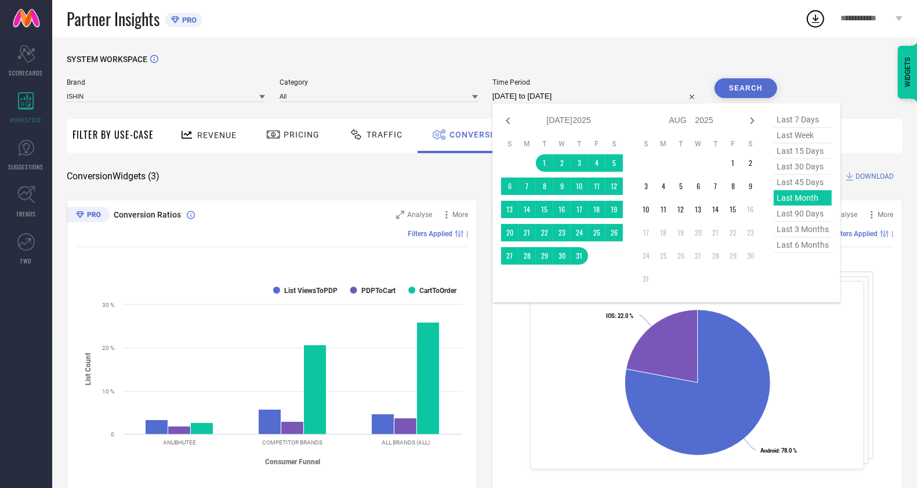
click at [586, 100] on input "01-07-2025 to 31-07-2025" at bounding box center [596, 96] width 208 height 14
click at [805, 183] on span "last 45 days" at bounding box center [803, 183] width 58 height 16
type input "02-07-2025 to 15-08-2025"
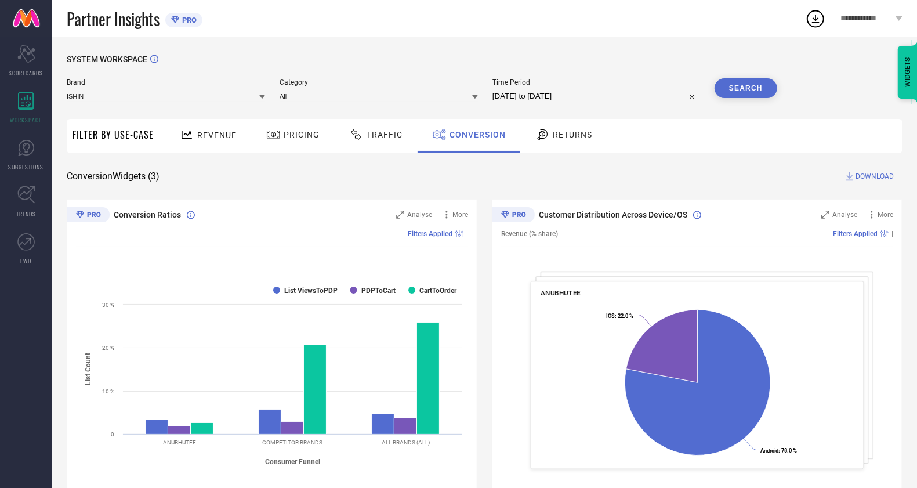
click at [749, 93] on button "Search" at bounding box center [745, 88] width 63 height 20
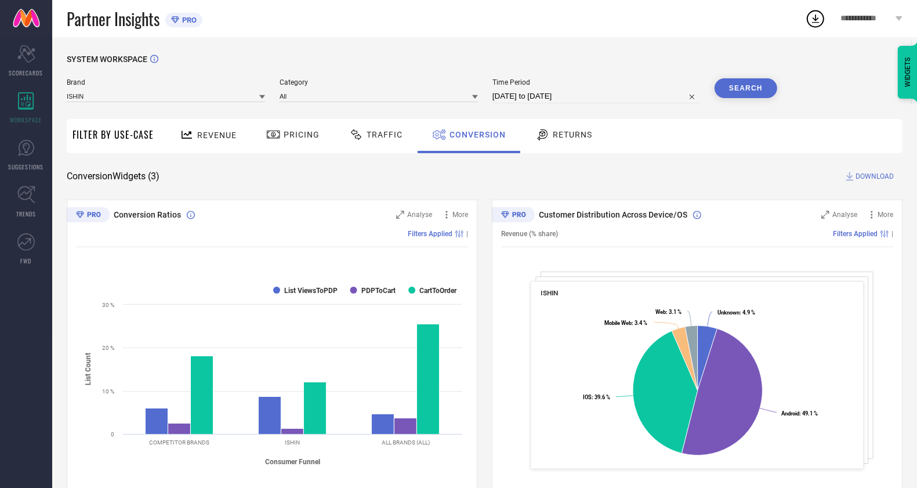
click at [887, 176] on span "DOWNLOAD" at bounding box center [874, 176] width 38 height 12
click at [812, 27] on icon at bounding box center [815, 18] width 21 height 21
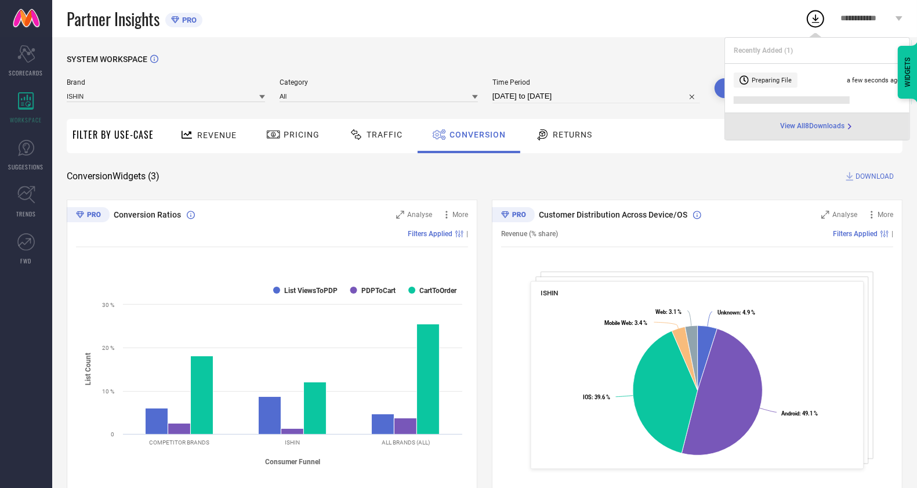
click at [780, 122] on span "View All 8 Downloads" at bounding box center [812, 126] width 64 height 9
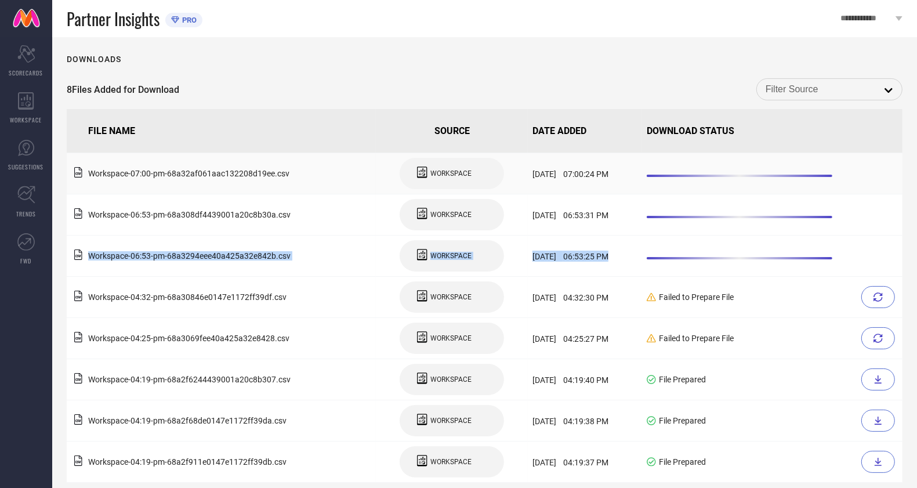
drag, startPoint x: 764, startPoint y: 248, endPoint x: 591, endPoint y: 177, distance: 186.7
click at [638, 189] on tbody "Workspace - 07:00-pm - 68a32af061aac132208d19ee .csv WORKSPACE 18-August-2025 0…" at bounding box center [485, 317] width 836 height 329
click at [459, 77] on div "Downloads 8 Files Added for Download open FILE NAME SOURCE DATE ADDED DOWNLOAD …" at bounding box center [484, 268] width 865 height 463
drag, startPoint x: 521, startPoint y: 61, endPoint x: 515, endPoint y: 64, distance: 6.8
